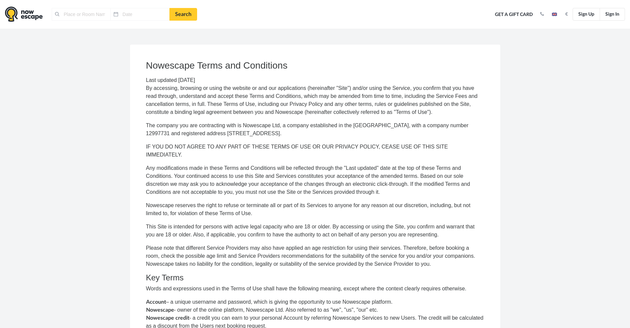
type input "Bormujos, [GEOGRAPHIC_DATA]"
type input "[DATE]"
